Goal: Task Accomplishment & Management: Use online tool/utility

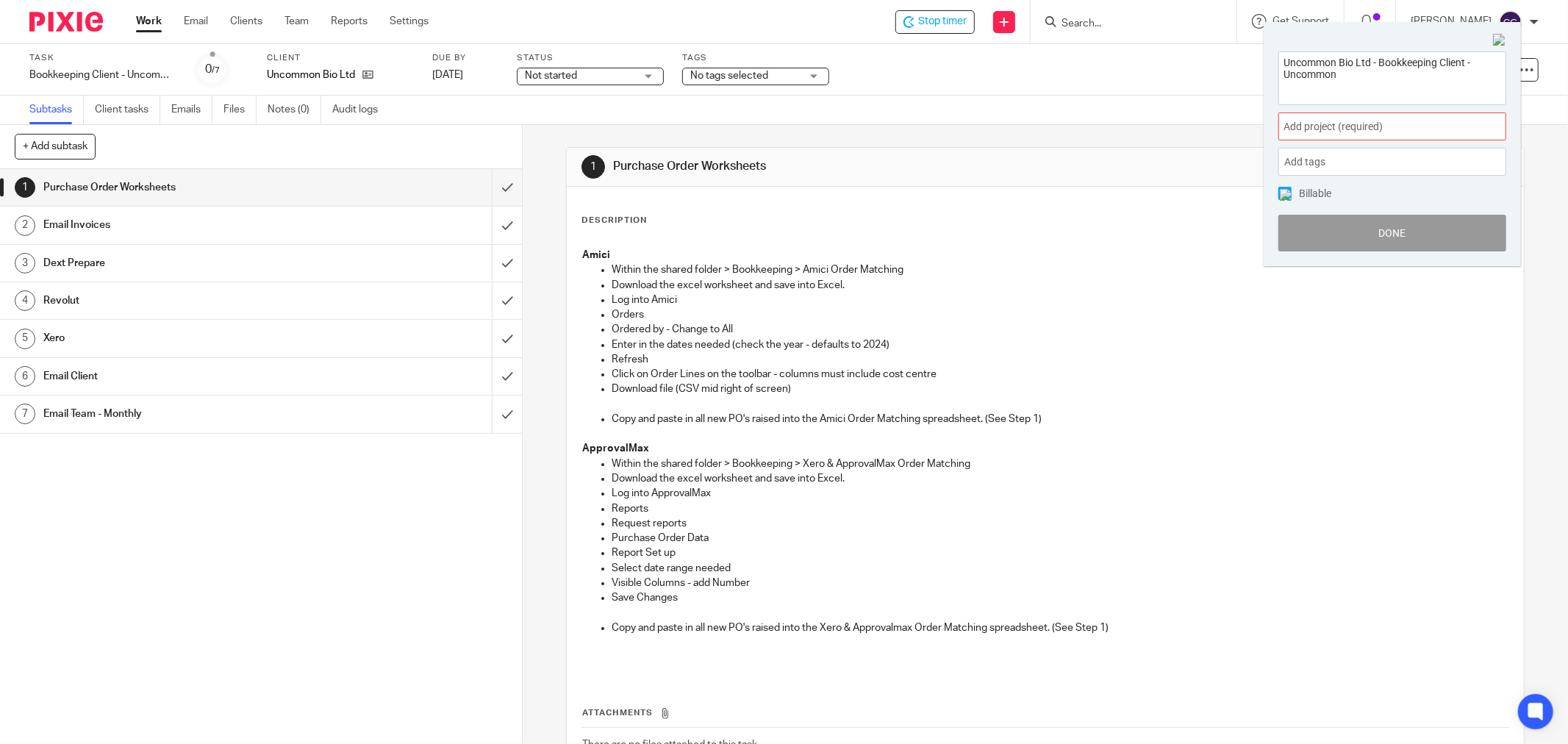
click at [1340, 131] on span "Add project (required) :" at bounding box center [1376, 127] width 185 height 15
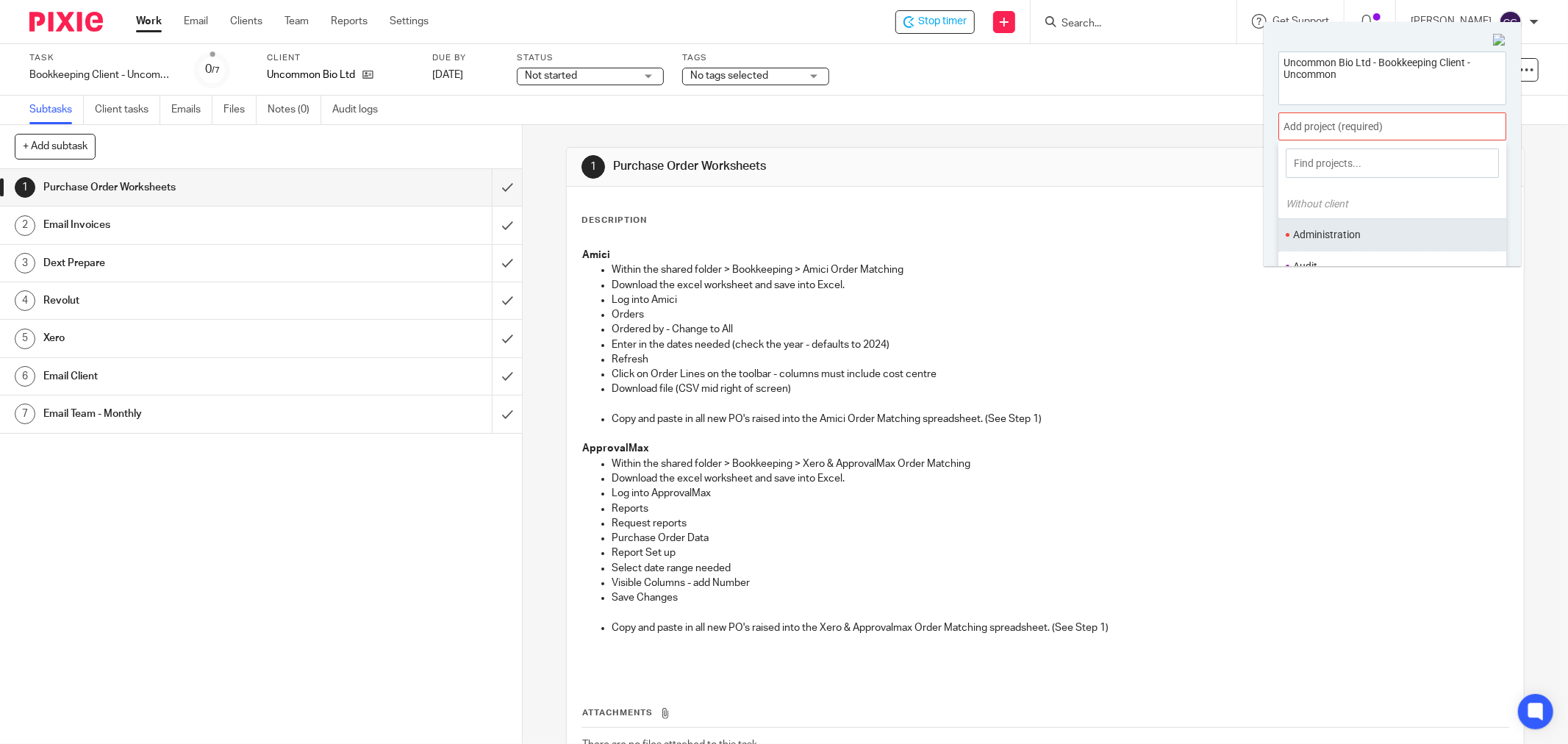
scroll to position [82, 0]
click at [1312, 227] on ul "Bookkeeping" at bounding box center [1392, 216] width 228 height 32
click at [1333, 218] on li "Bookkeeping" at bounding box center [1389, 217] width 192 height 15
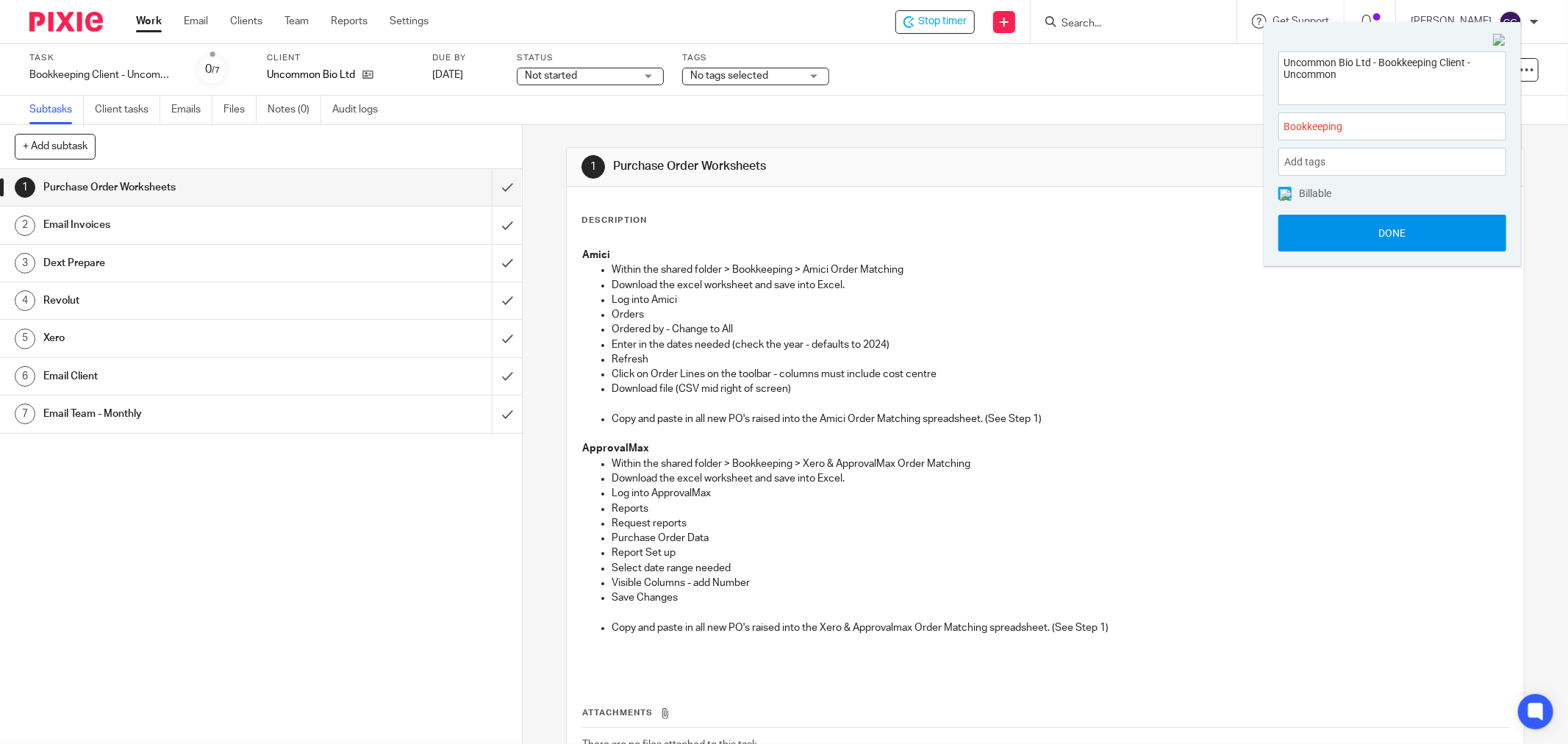
click at [1397, 233] on button "Done" at bounding box center [1392, 233] width 228 height 37
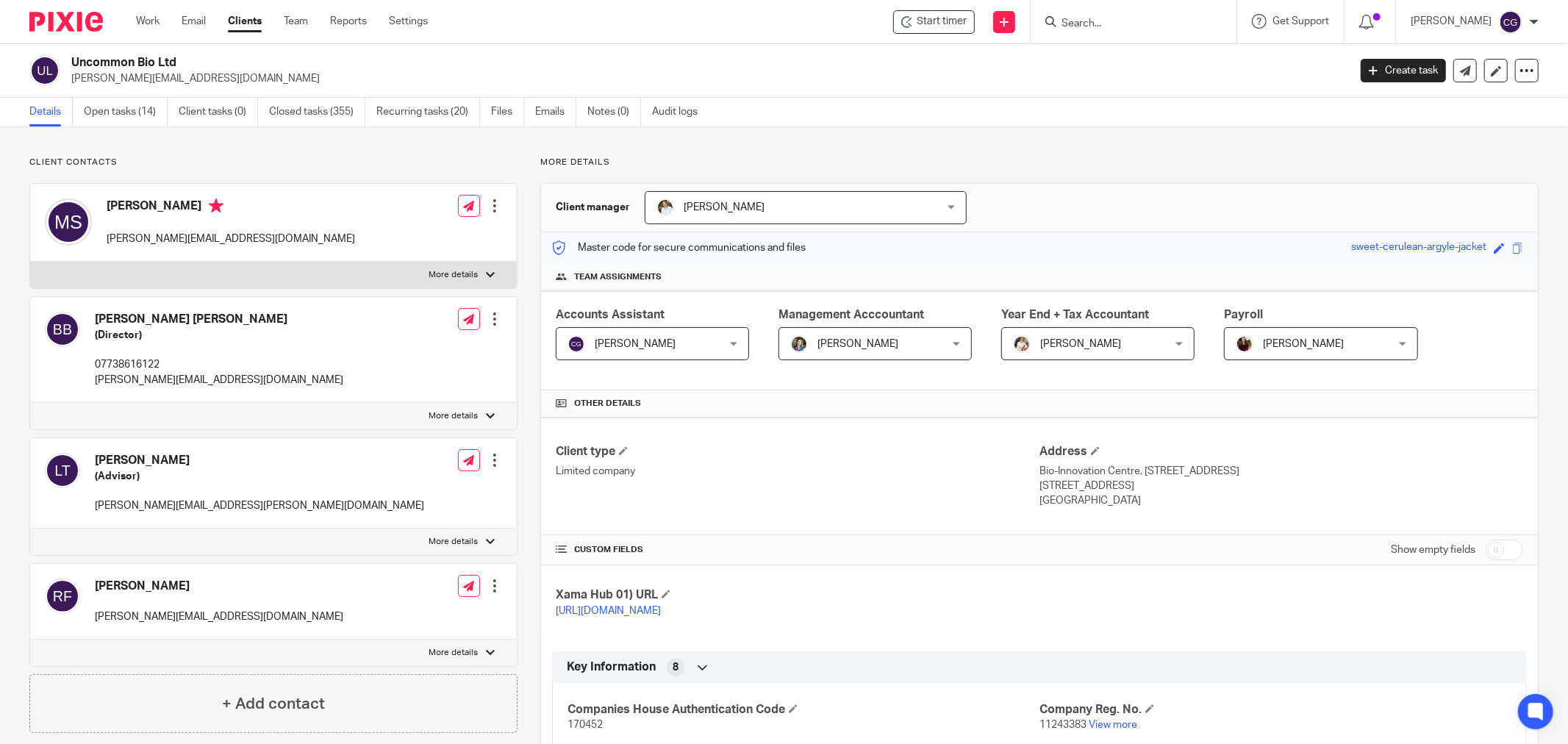
scroll to position [1455, 0]
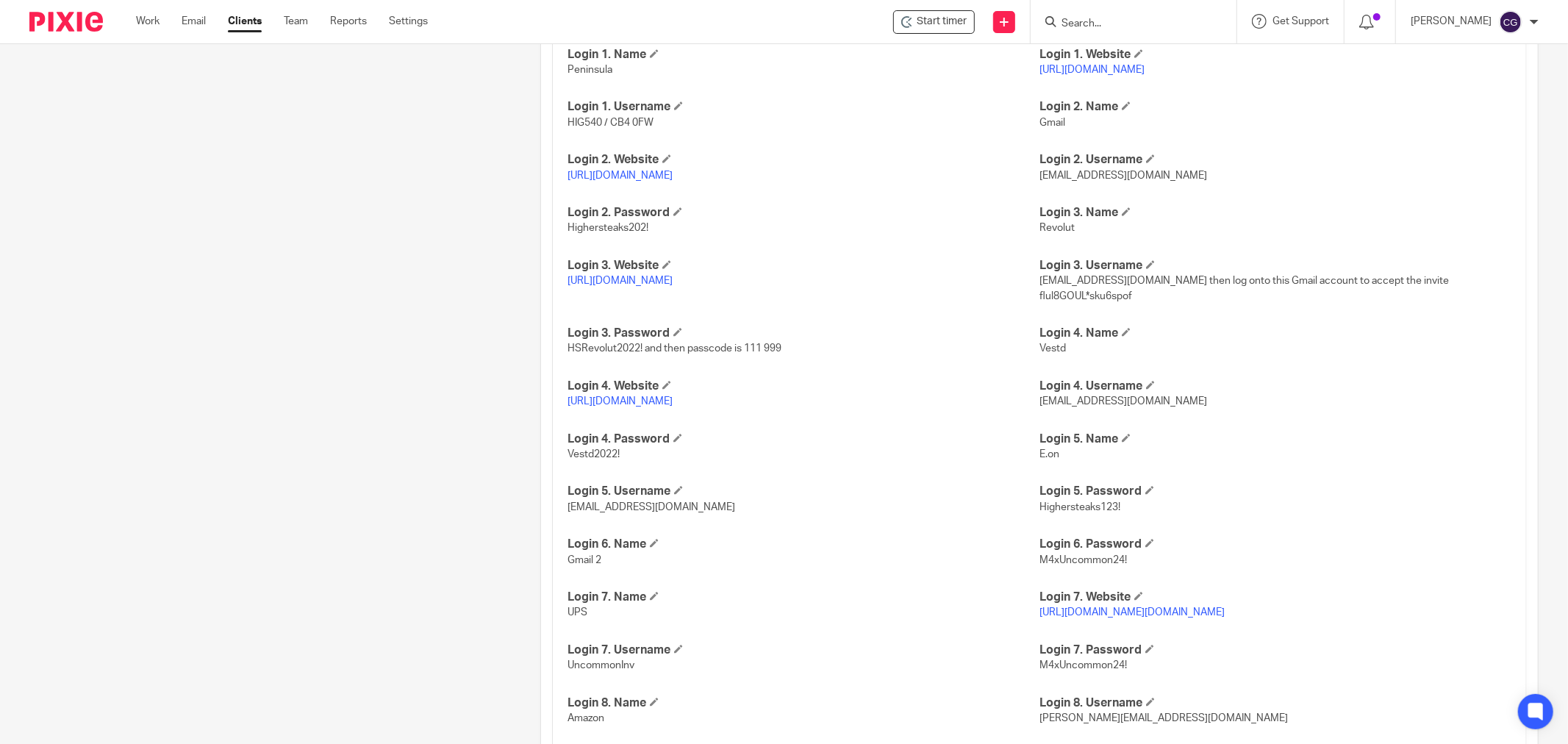
click at [643, 178] on link "[URL][DOMAIN_NAME]" at bounding box center [620, 175] width 105 height 11
